Goal: Find specific page/section: Find specific page/section

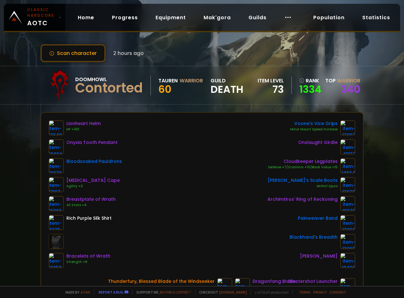
scroll to position [32, 0]
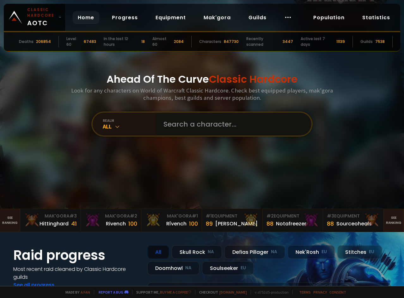
click at [205, 119] on input "text" at bounding box center [232, 124] width 144 height 23
type input "stalwar"
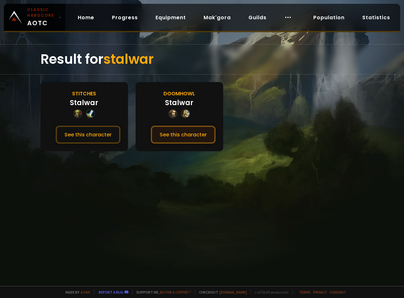
click at [206, 133] on button "See this character" at bounding box center [183, 135] width 65 height 18
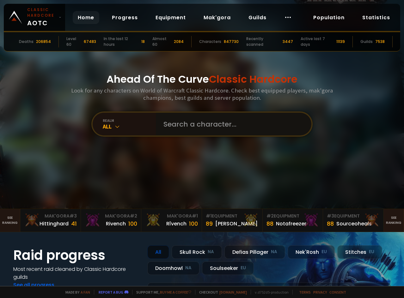
click at [189, 117] on input "text" at bounding box center [232, 124] width 144 height 23
type input "stallwar"
click at [186, 123] on input "text" at bounding box center [232, 124] width 144 height 23
type input "w"
click at [205, 123] on input "text" at bounding box center [232, 124] width 144 height 23
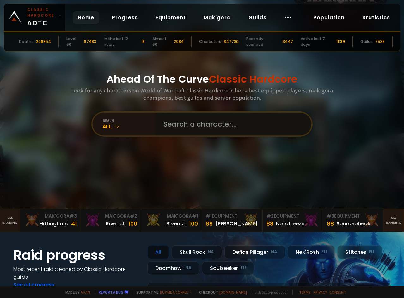
type input "c"
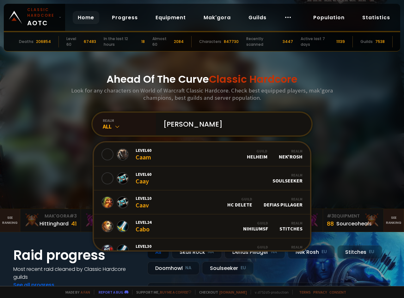
type input "reaper"
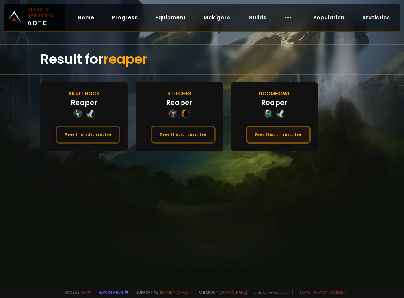
click at [284, 132] on button "See this character" at bounding box center [278, 135] width 65 height 18
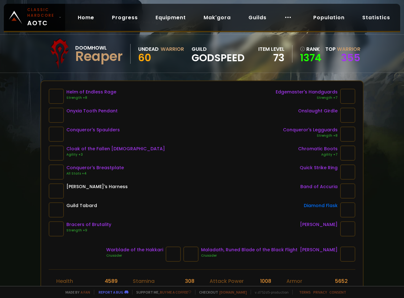
scroll to position [63, 0]
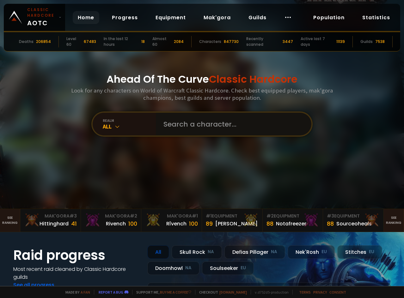
click at [187, 122] on input "text" at bounding box center [232, 124] width 144 height 23
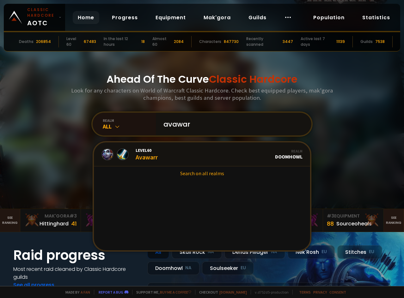
type input "avawar"
click at [148, 148] on span "Level 60" at bounding box center [147, 151] width 22 height 6
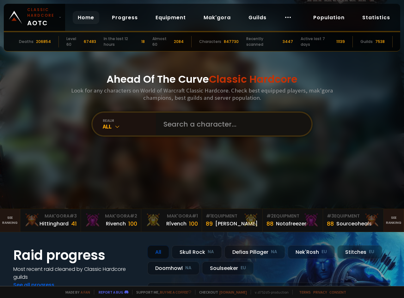
click at [184, 134] on input "text" at bounding box center [232, 124] width 144 height 23
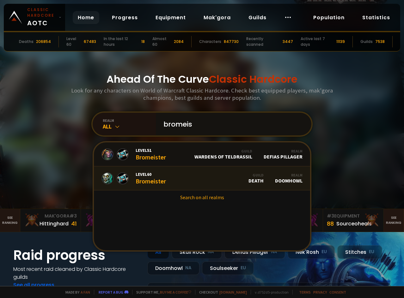
type input "bromeis"
click at [160, 178] on div "Level 60 Bromeister" at bounding box center [151, 179] width 30 height 14
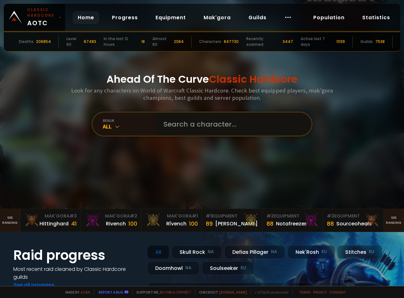
click at [197, 130] on input "text" at bounding box center [232, 124] width 144 height 23
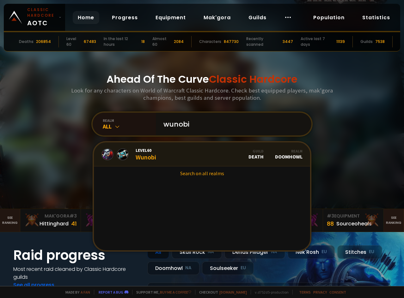
type input "wunobi"
click at [162, 166] on link "Level 60 Wunobi Guild Death Realm Doomhowl" at bounding box center [202, 155] width 216 height 24
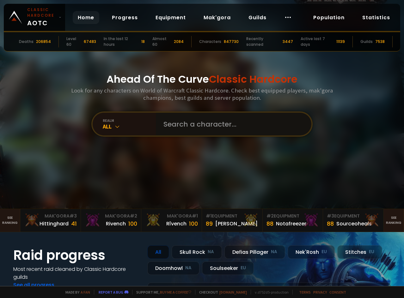
click at [238, 130] on input "text" at bounding box center [232, 124] width 144 height 23
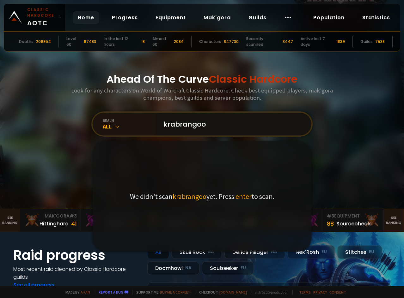
type input "krabrangoon"
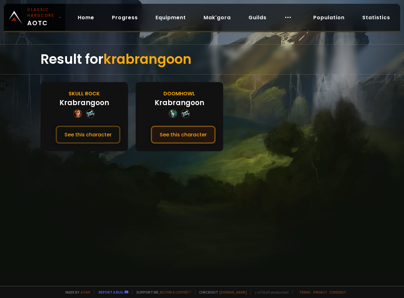
click at [186, 135] on button "See this character" at bounding box center [183, 135] width 65 height 18
